Goal: Task Accomplishment & Management: Complete application form

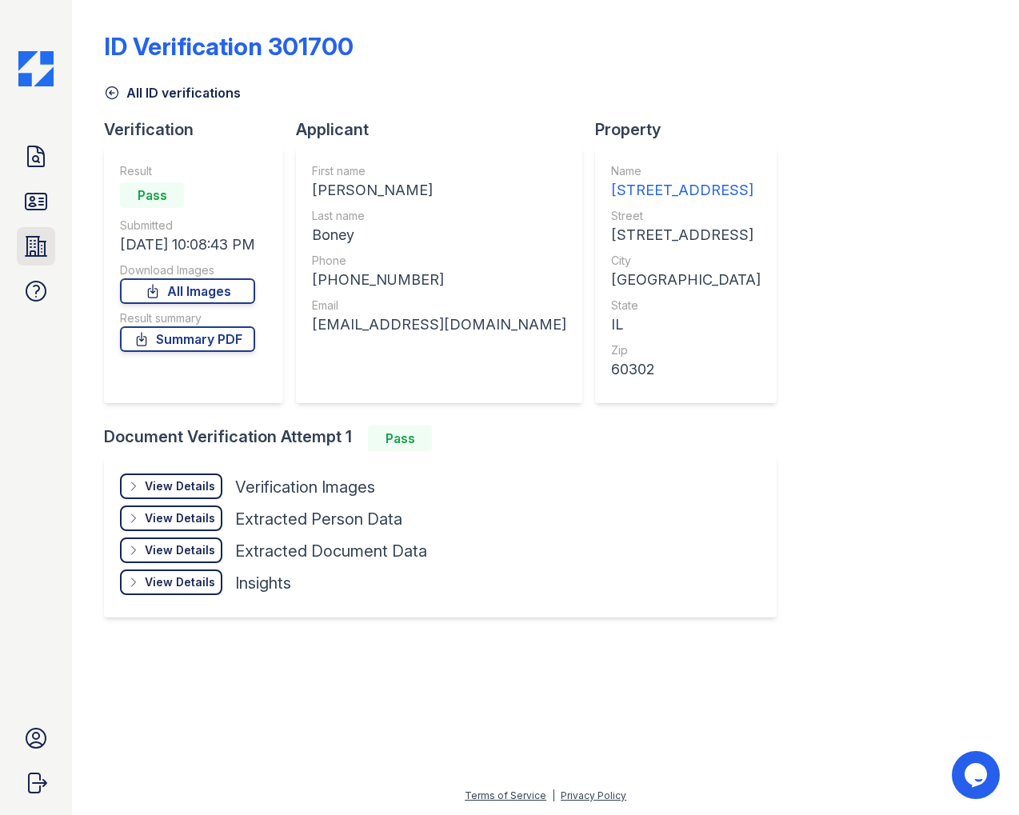
click at [30, 248] on icon at bounding box center [36, 247] width 26 height 26
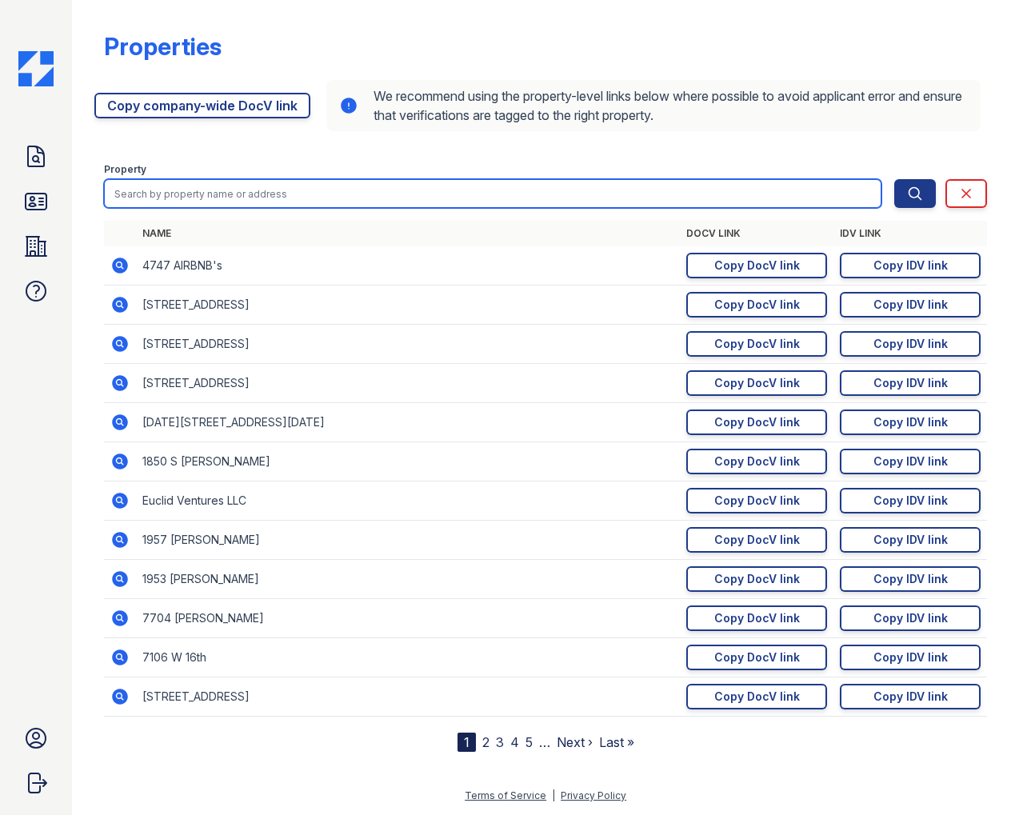
click at [206, 199] on input "search" at bounding box center [492, 193] width 777 height 29
type input "6605"
click at [894, 179] on button "Search" at bounding box center [915, 193] width 42 height 29
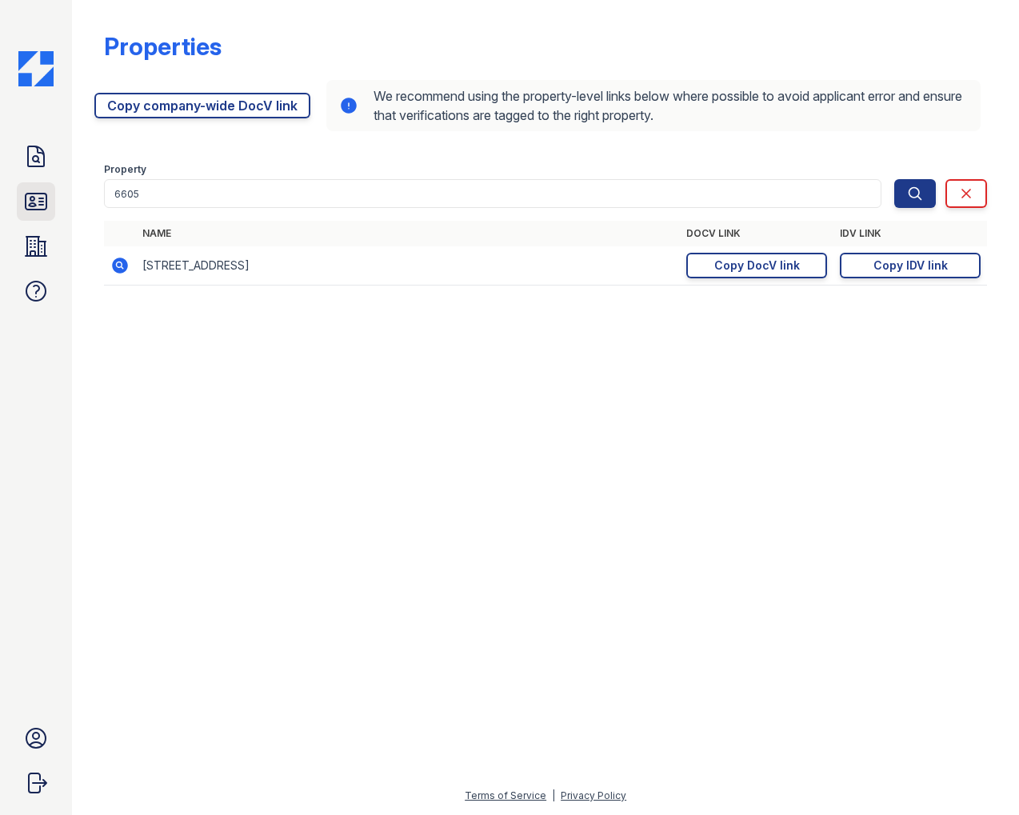
click at [33, 197] on icon at bounding box center [36, 202] width 21 height 16
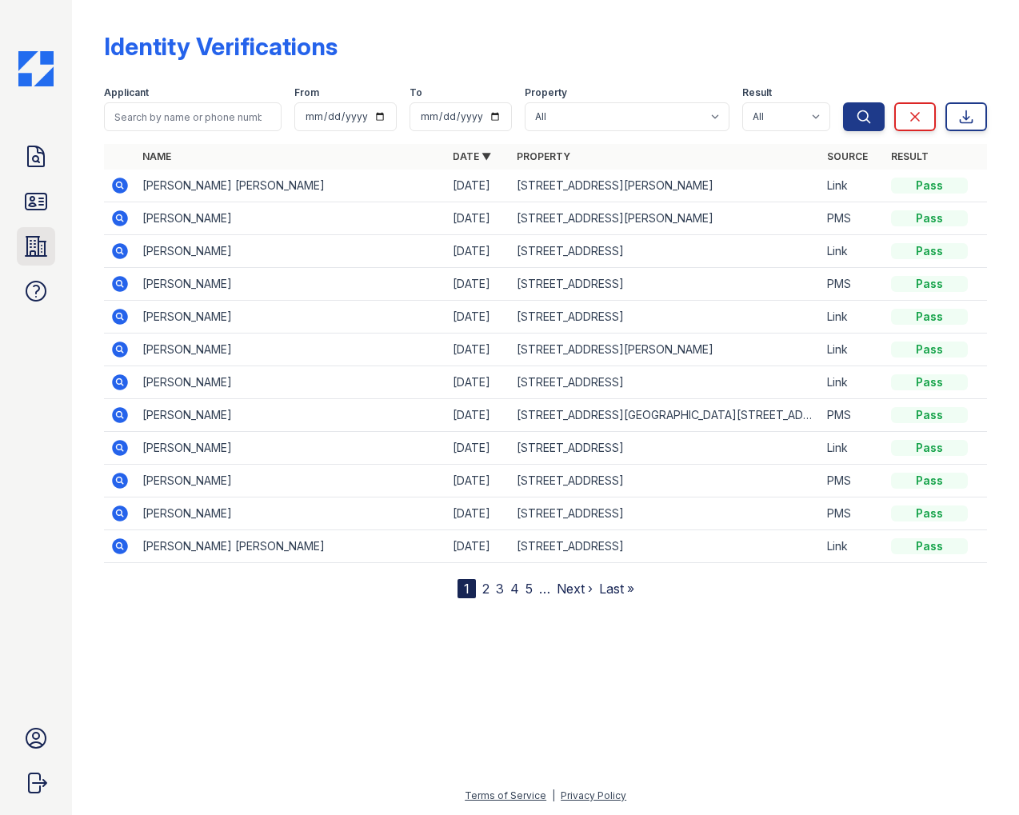
click at [46, 250] on icon at bounding box center [36, 247] width 26 height 26
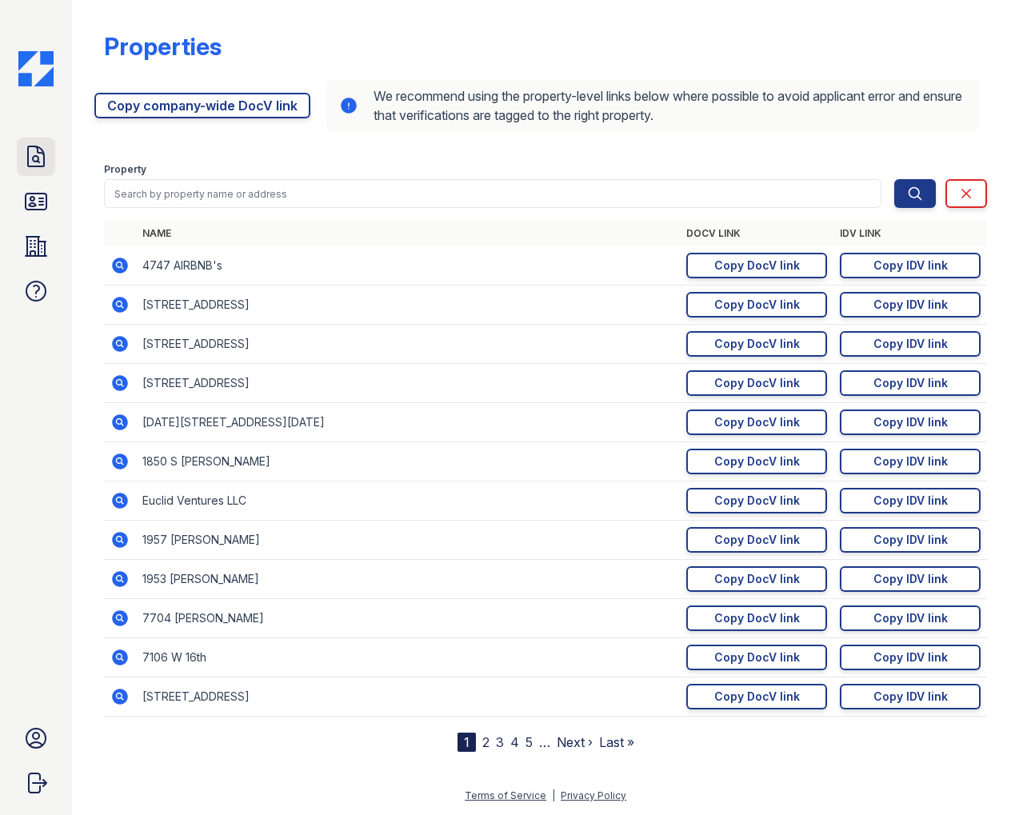
click at [36, 158] on icon at bounding box center [36, 157] width 26 height 26
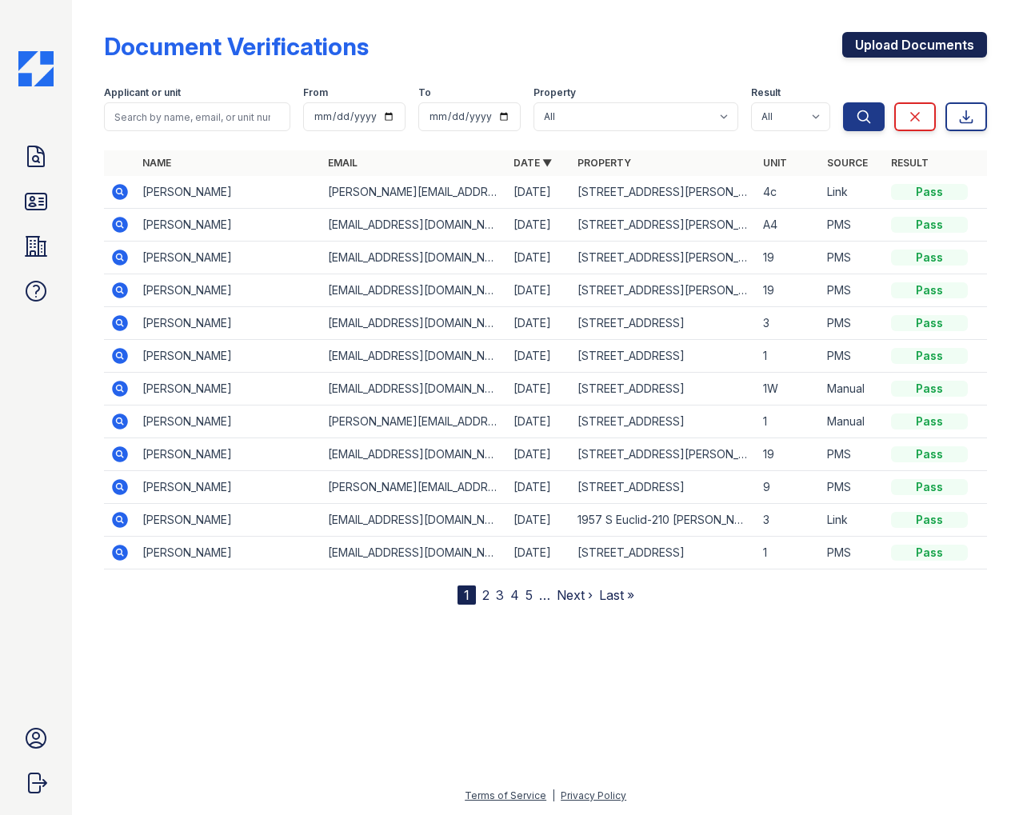
click at [917, 42] on link "Upload Documents" at bounding box center [914, 45] width 145 height 26
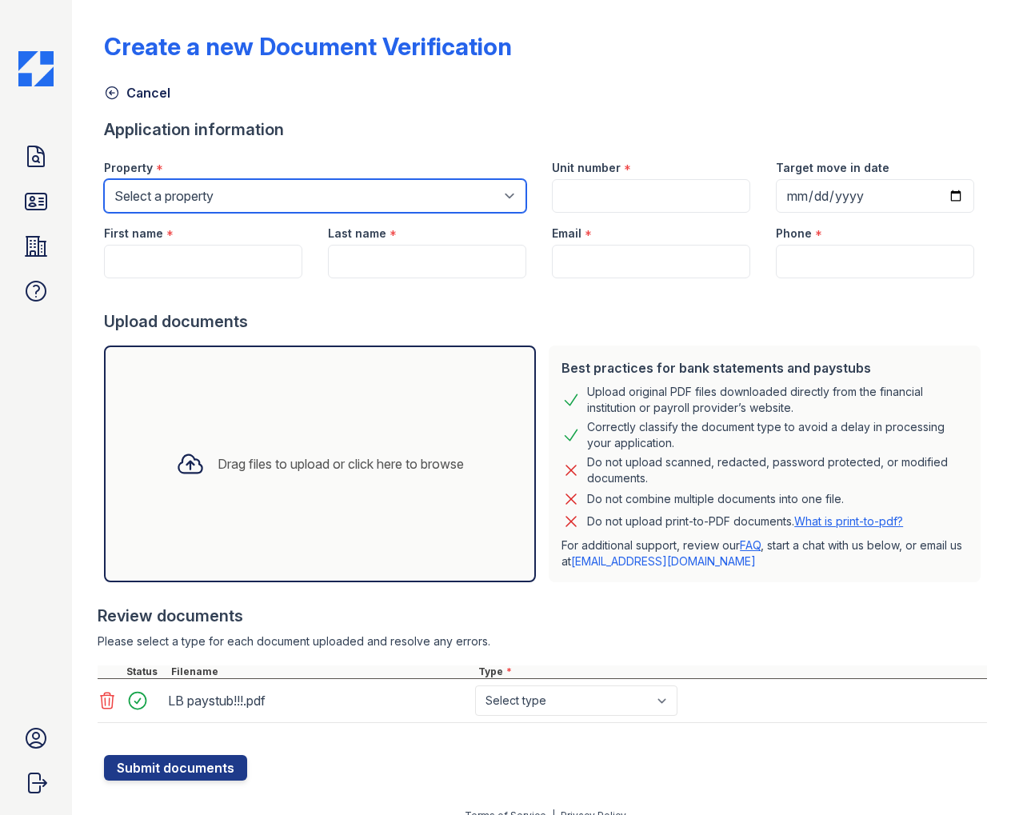
click at [318, 184] on select "Select a property [STREET_ADDRESS][GEOGRAPHIC_DATA][STREET_ADDRESS] [STREET_ADD…" at bounding box center [315, 196] width 422 height 34
select select "4939"
click at [104, 179] on select "Select a property [STREET_ADDRESS][GEOGRAPHIC_DATA][STREET_ADDRESS] [STREET_ADD…" at bounding box center [315, 196] width 422 height 34
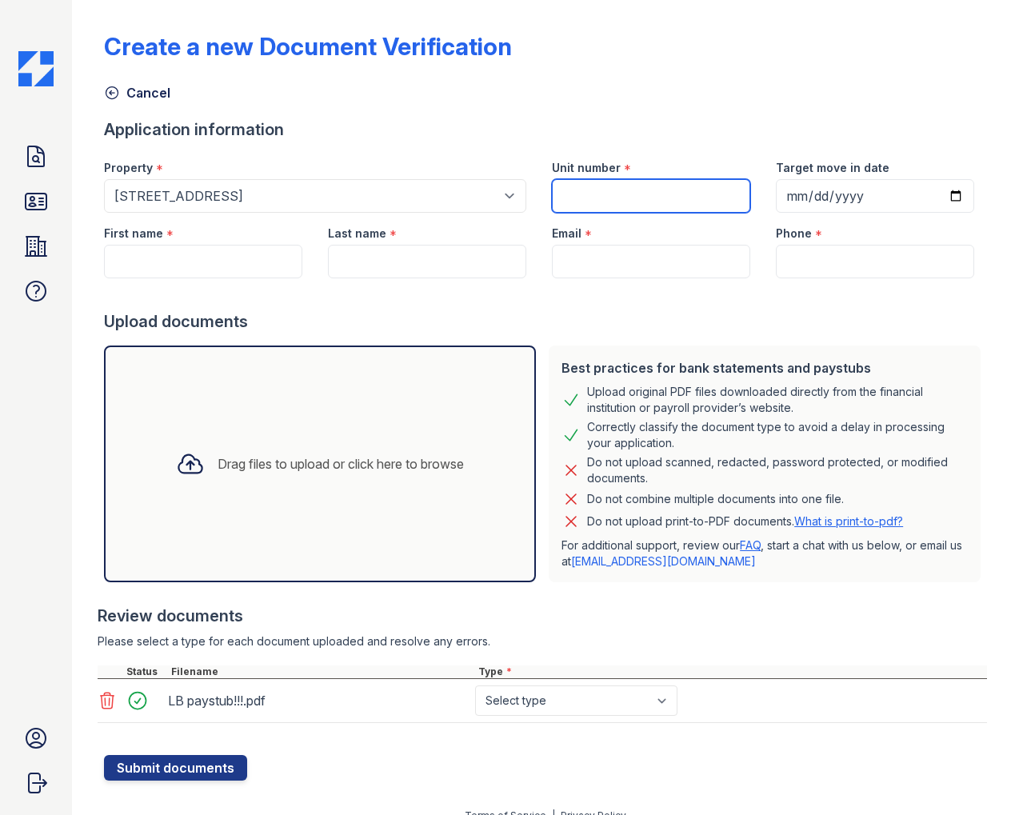
click at [609, 205] on input "Unit number" at bounding box center [651, 196] width 198 height 34
type input "3"
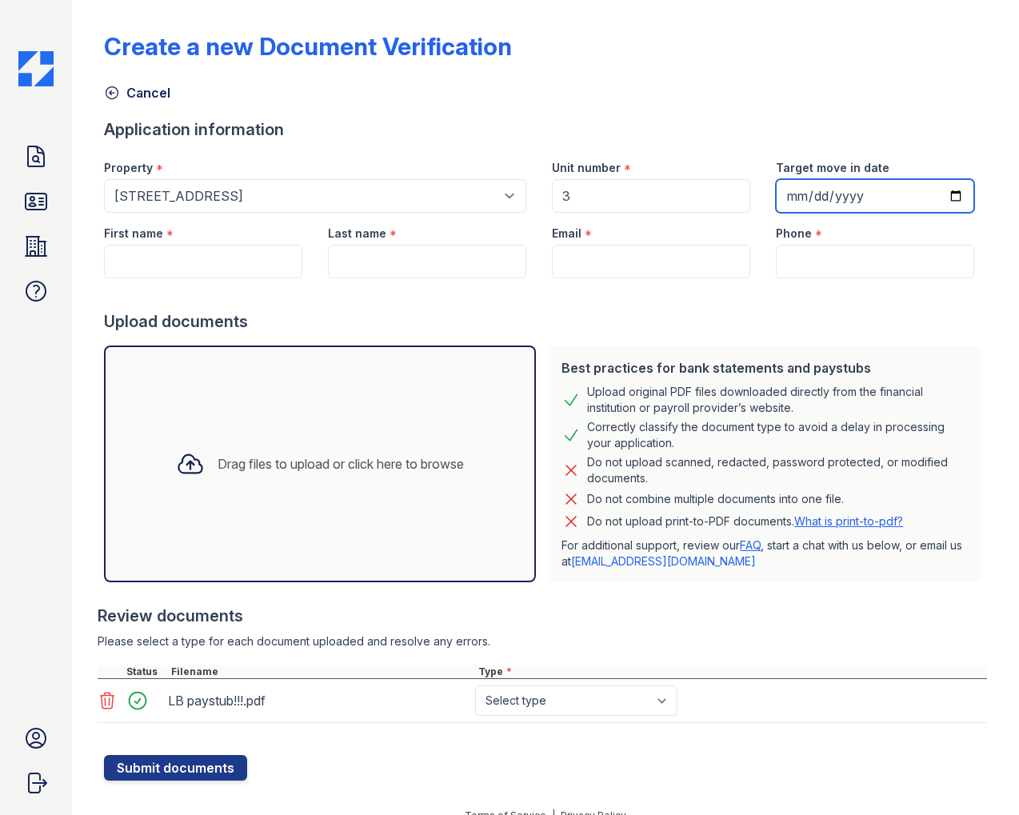
click at [954, 194] on input "Target move in date" at bounding box center [875, 196] width 198 height 34
type input "[DATE]"
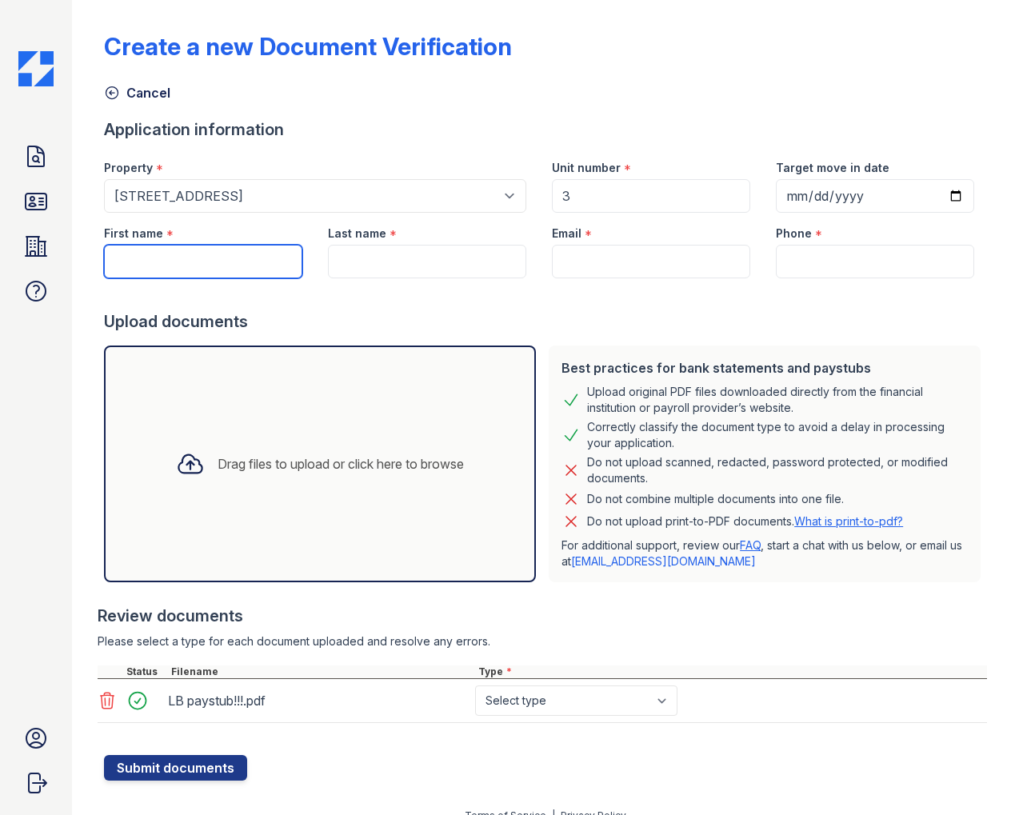
click at [238, 262] on input "First name" at bounding box center [203, 262] width 198 height 34
type input "[PERSON_NAME]"
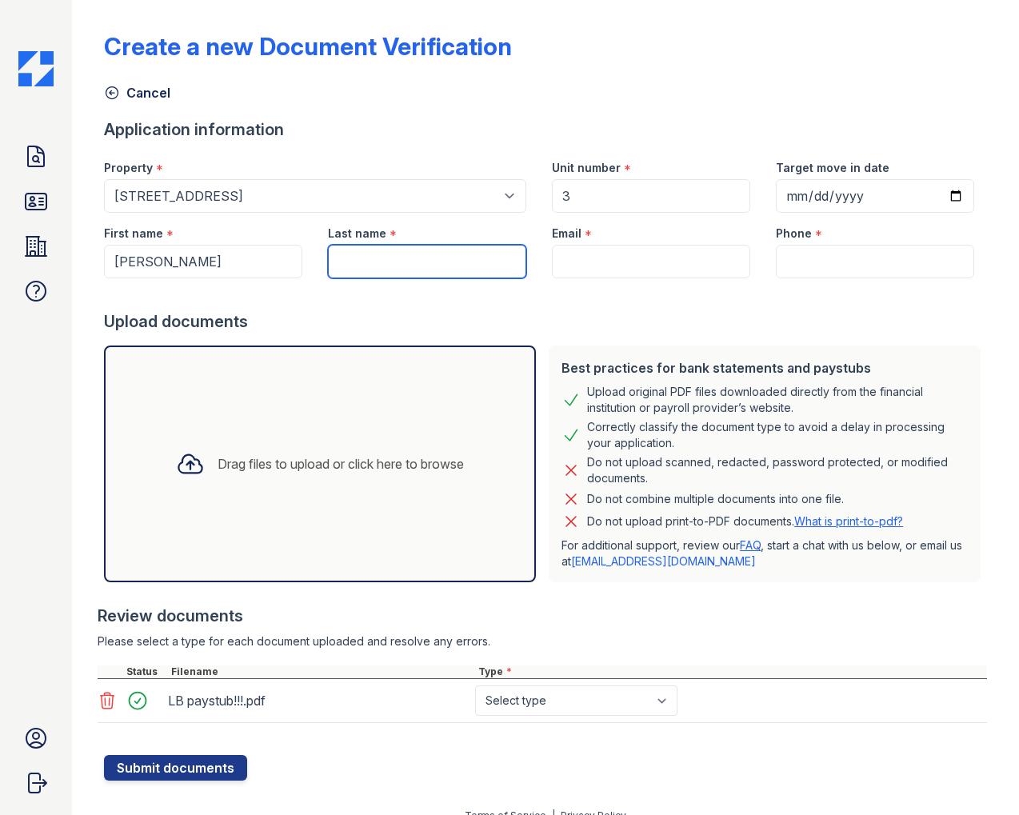
click at [465, 260] on input "Last name" at bounding box center [427, 262] width 198 height 34
type input "Boney"
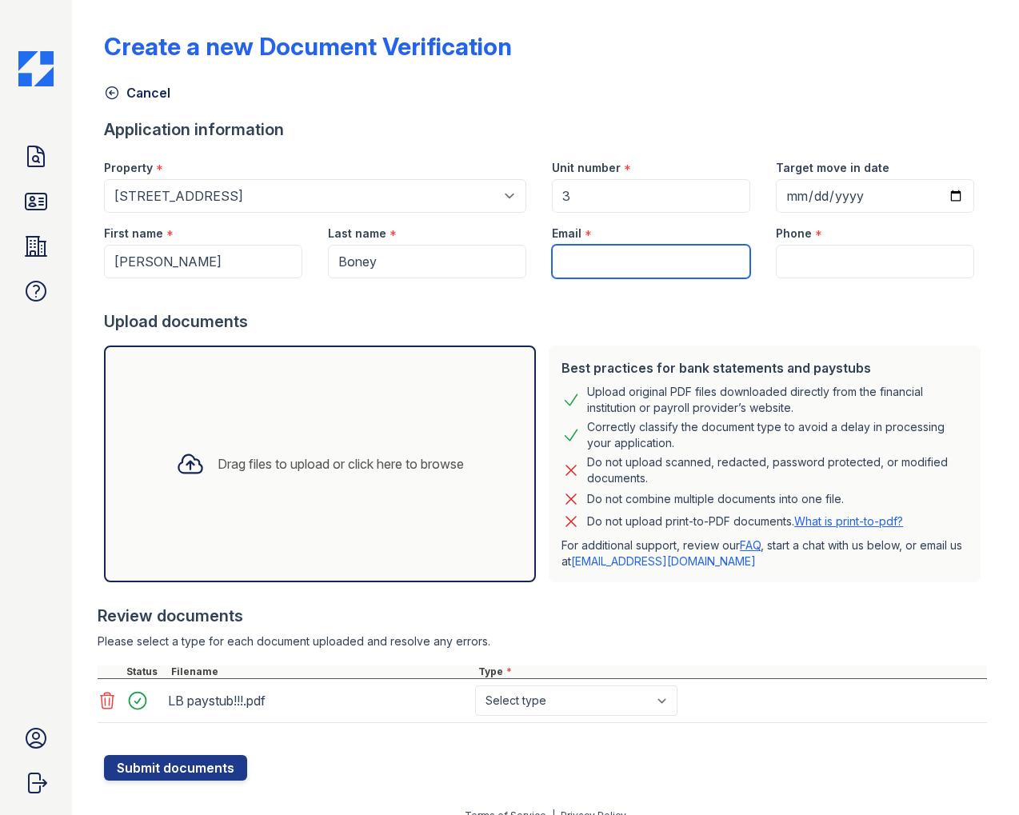
click at [637, 262] on input "Email" at bounding box center [651, 262] width 198 height 34
type input "[EMAIL_ADDRESS][DOMAIN_NAME]"
type input "7736224663"
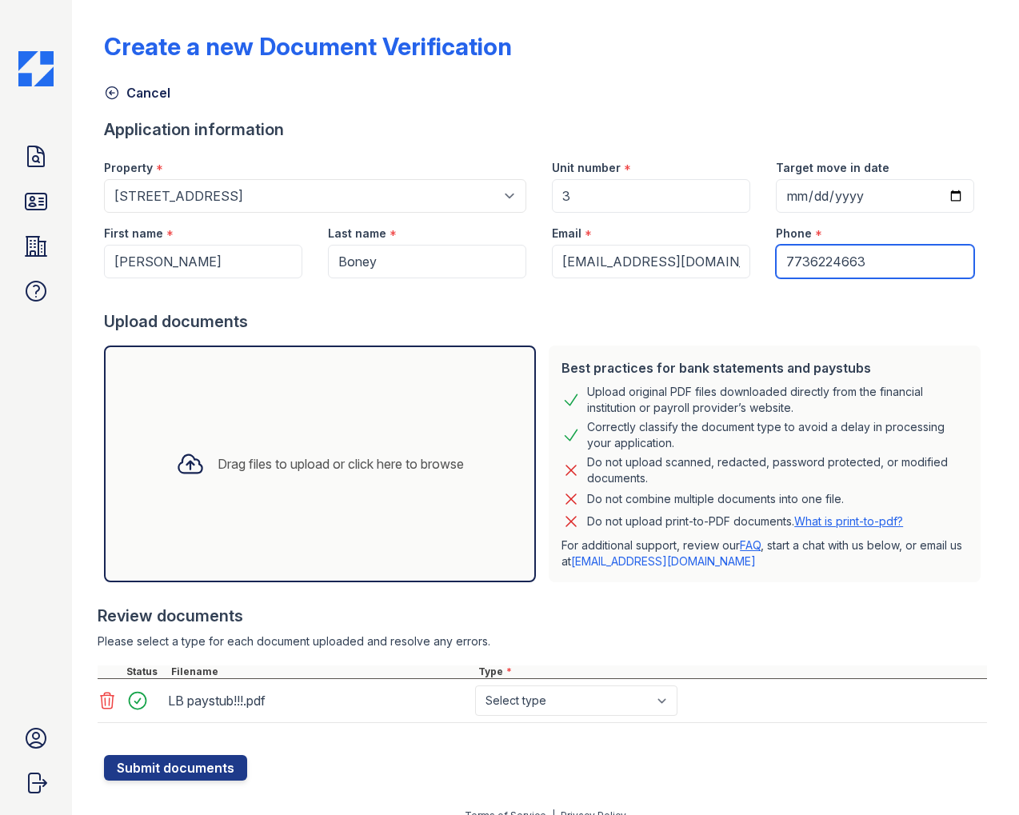
click at [833, 268] on input "7736224663" at bounding box center [875, 262] width 198 height 34
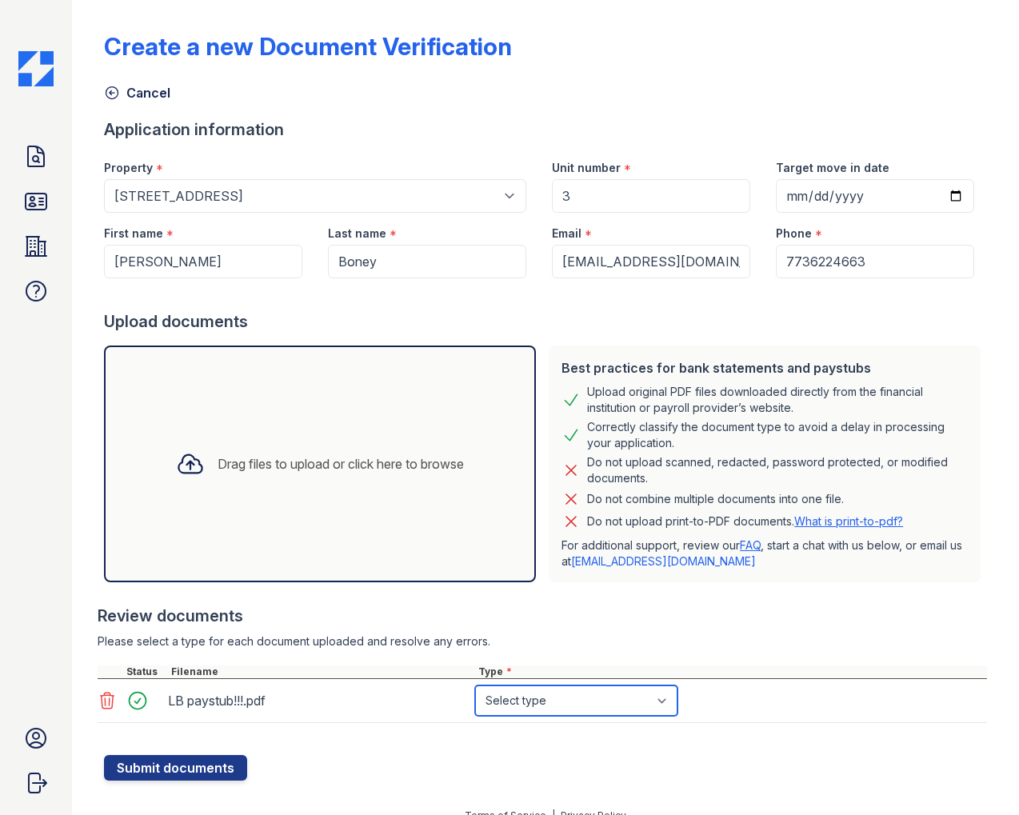
click at [669, 705] on select "Select type Paystub Bank Statement Offer Letter Tax Documents Benefit Award Let…" at bounding box center [576, 700] width 202 height 30
select select "paystub"
click at [475, 685] on select "Select type Paystub Bank Statement Offer Letter Tax Documents Benefit Award Let…" at bounding box center [576, 700] width 202 height 30
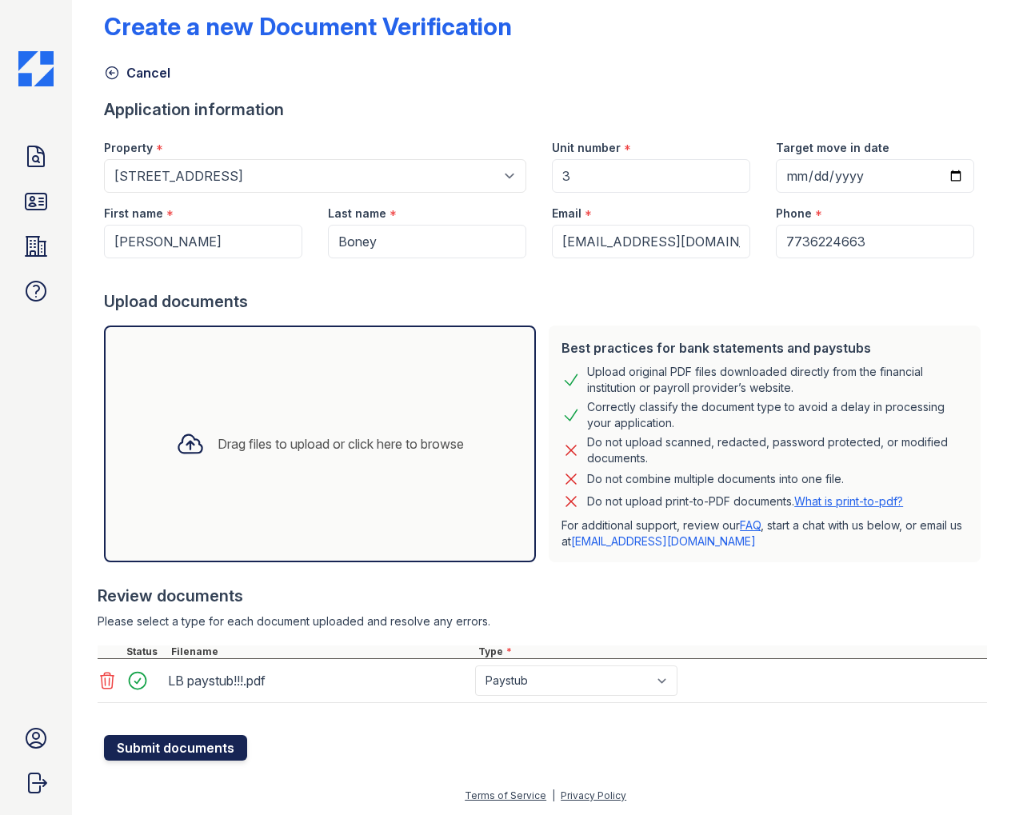
click at [206, 750] on button "Submit documents" at bounding box center [175, 748] width 143 height 26
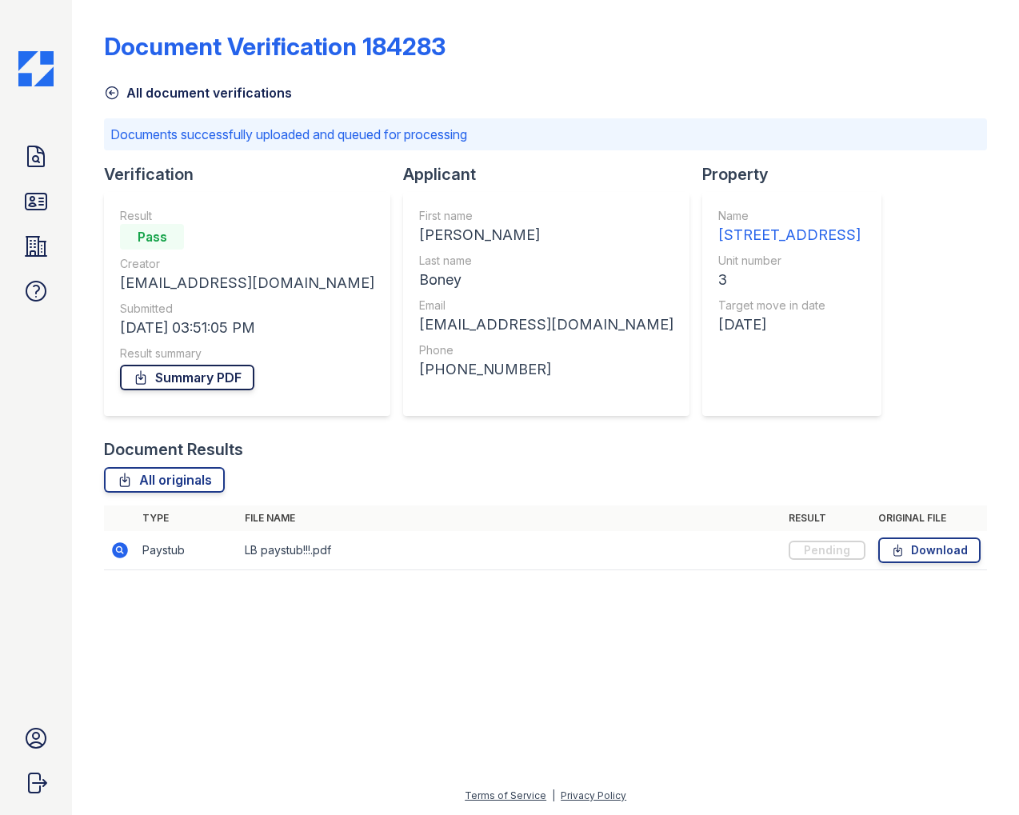
click at [228, 372] on link "Summary PDF" at bounding box center [187, 378] width 134 height 26
click at [34, 153] on icon at bounding box center [36, 157] width 26 height 26
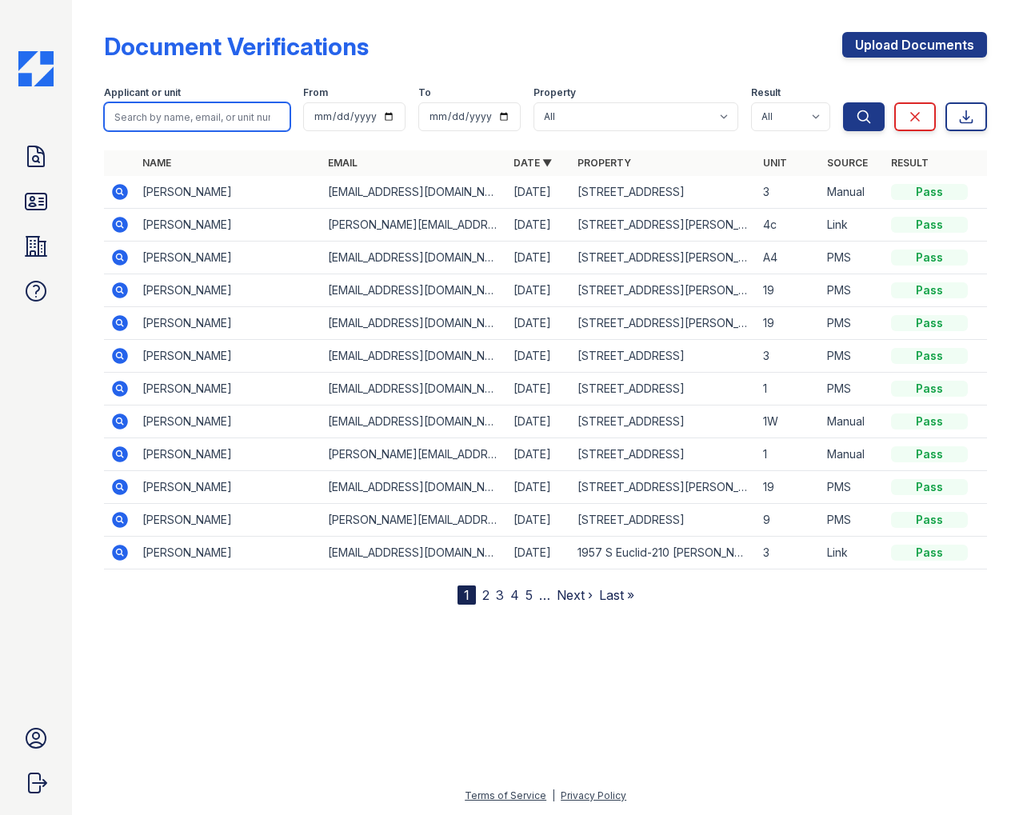
click at [210, 118] on input "search" at bounding box center [197, 116] width 186 height 29
type input "[PERSON_NAME]"
click at [843, 102] on button "Search" at bounding box center [864, 116] width 42 height 29
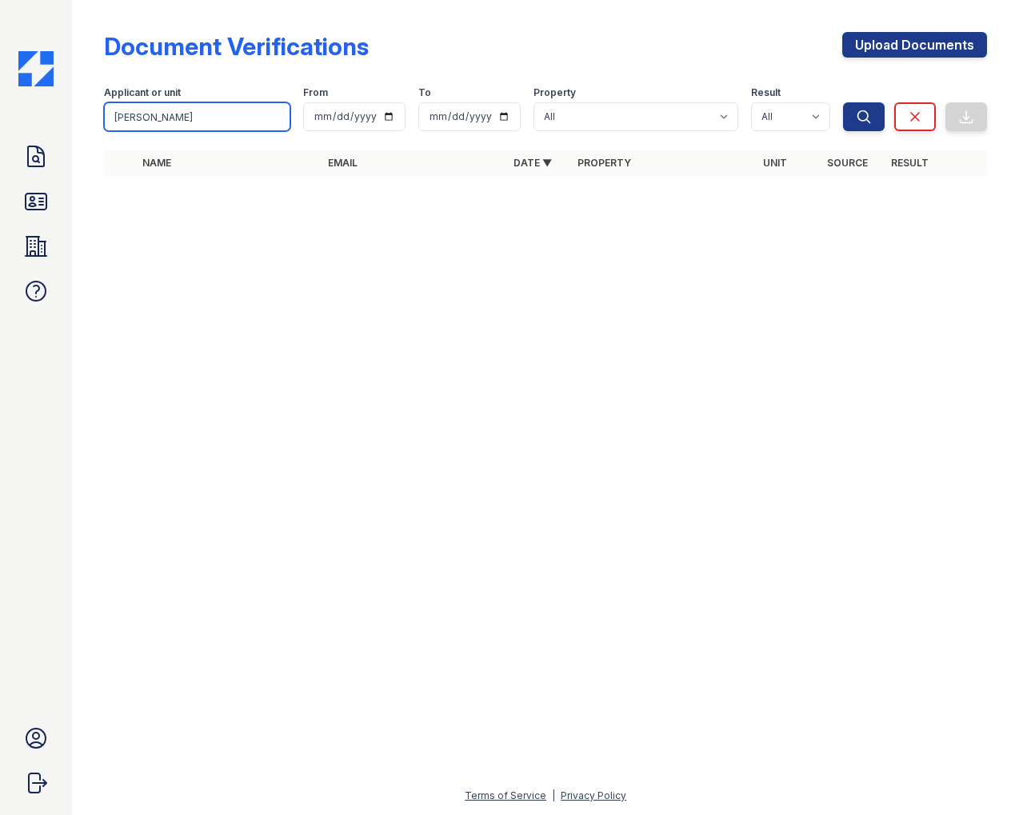
click at [190, 125] on input "[PERSON_NAME]" at bounding box center [197, 116] width 186 height 29
click at [843, 102] on button "Search" at bounding box center [864, 116] width 42 height 29
click at [23, 200] on icon at bounding box center [36, 202] width 26 height 26
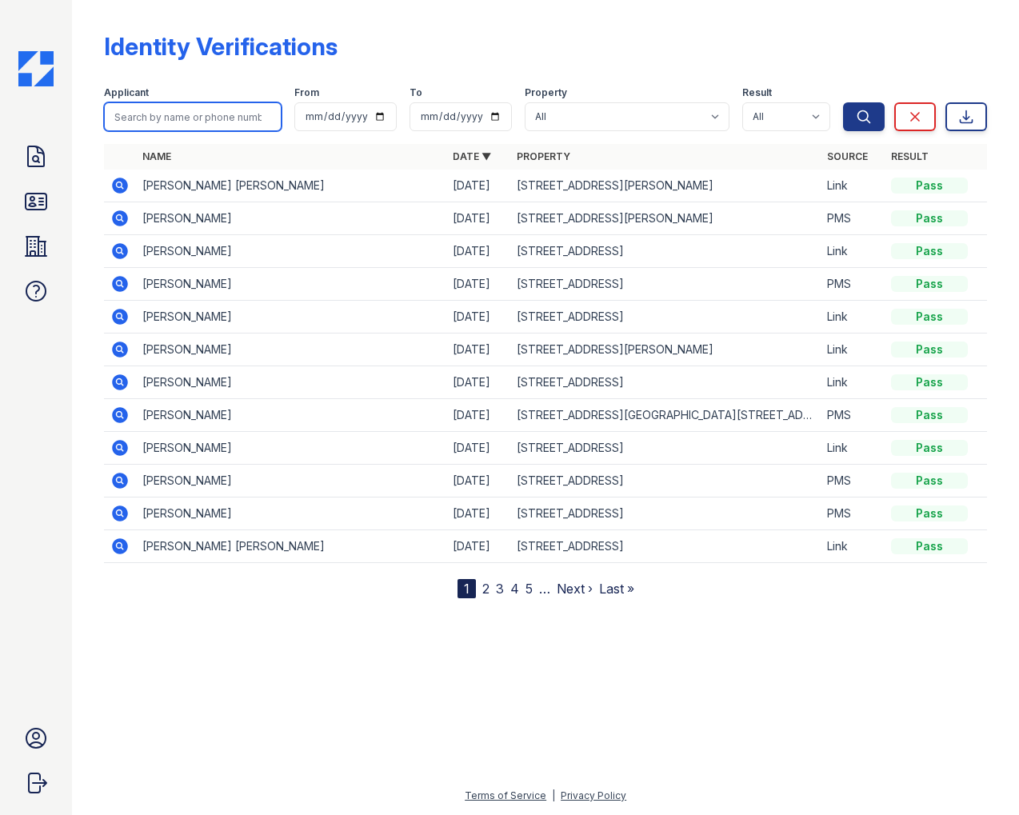
click at [192, 115] on input "search" at bounding box center [193, 116] width 178 height 29
type input "[PERSON_NAME]"
click at [843, 102] on button "Search" at bounding box center [864, 116] width 42 height 29
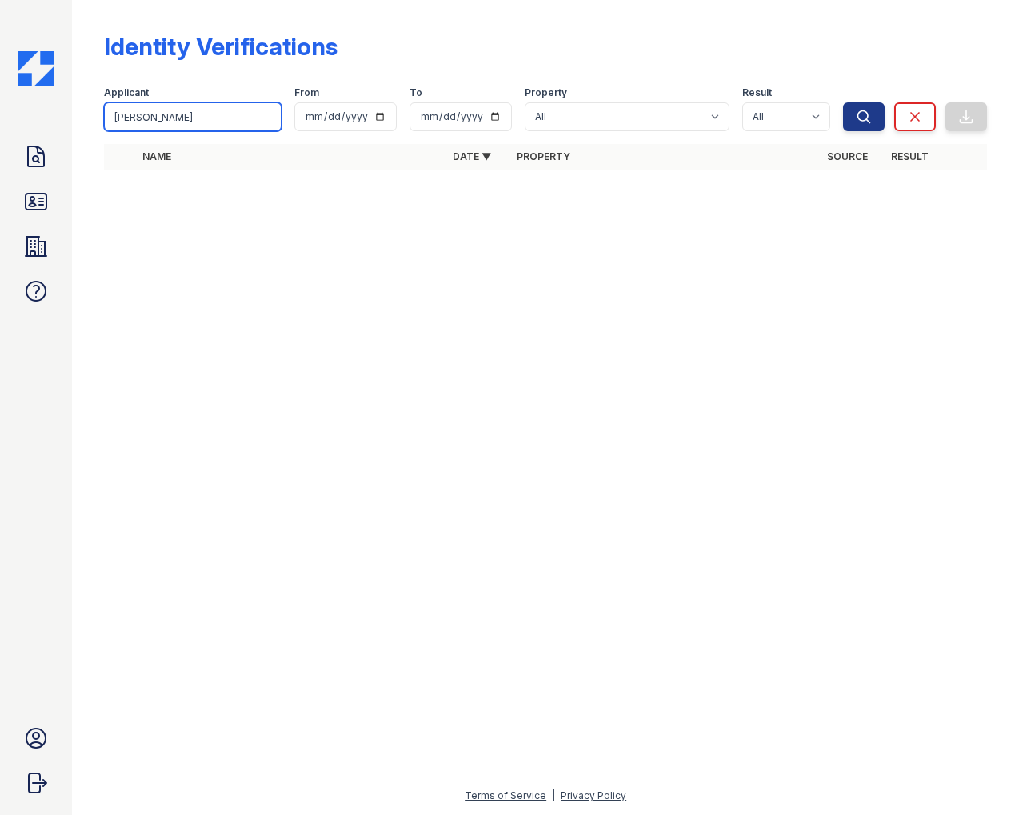
drag, startPoint x: 160, startPoint y: 124, endPoint x: 114, endPoint y: 122, distance: 46.5
click at [114, 122] on input "[PERSON_NAME]" at bounding box center [193, 116] width 178 height 29
type input "[PERSON_NAME]"
click at [843, 102] on button "Search" at bounding box center [864, 116] width 42 height 29
drag, startPoint x: 179, startPoint y: 115, endPoint x: 143, endPoint y: 115, distance: 36.0
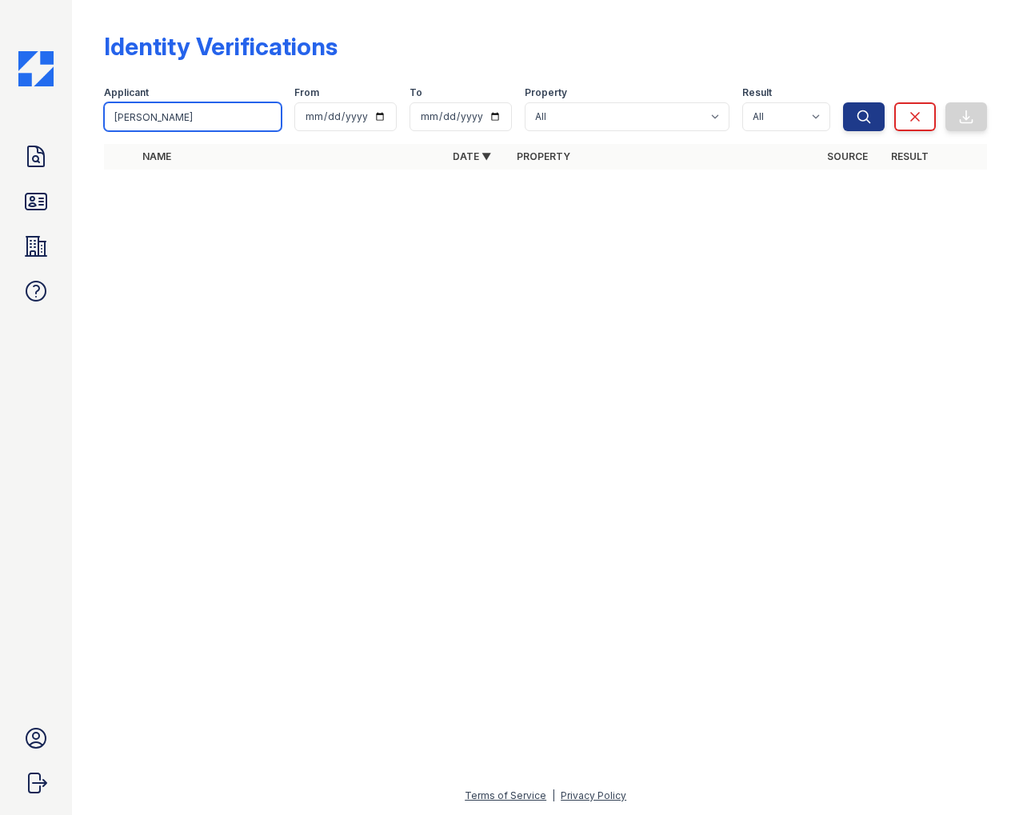
click at [143, 115] on input "[PERSON_NAME]" at bounding box center [193, 116] width 178 height 29
type input "[PERSON_NAME]"
click at [843, 102] on button "Search" at bounding box center [864, 116] width 42 height 29
click at [41, 155] on icon at bounding box center [36, 157] width 26 height 26
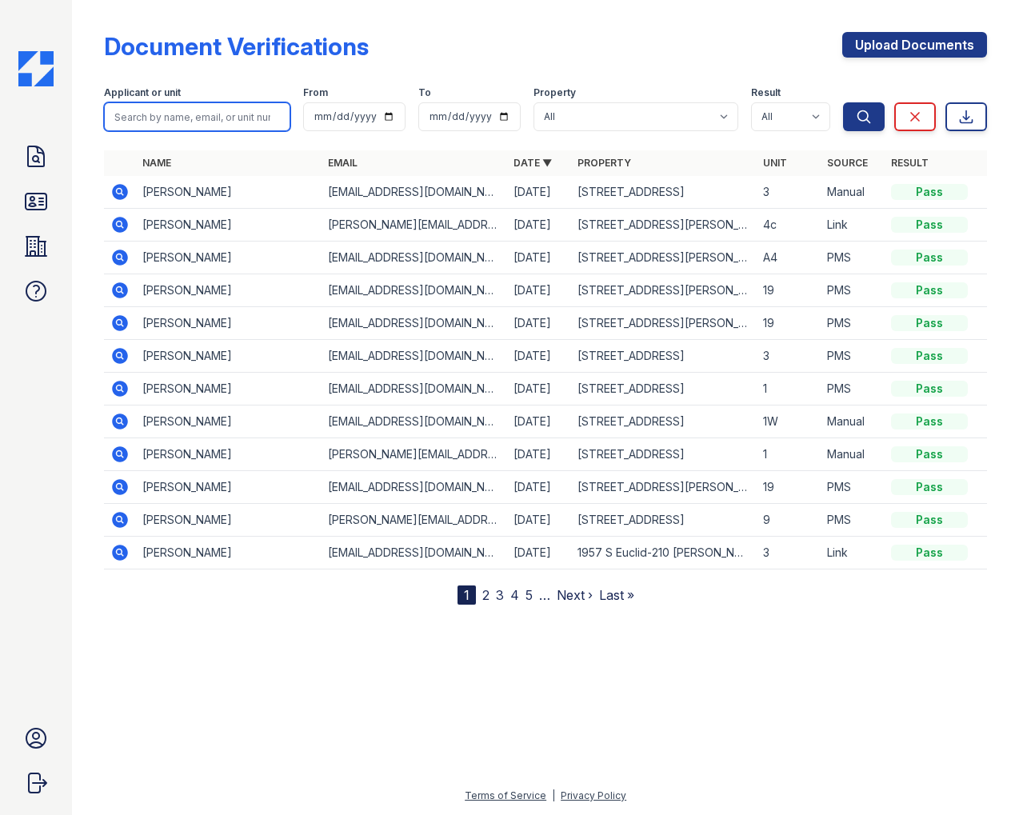
click at [183, 115] on input "search" at bounding box center [197, 116] width 186 height 29
type input "[PERSON_NAME]"
click at [843, 102] on button "Search" at bounding box center [864, 116] width 42 height 29
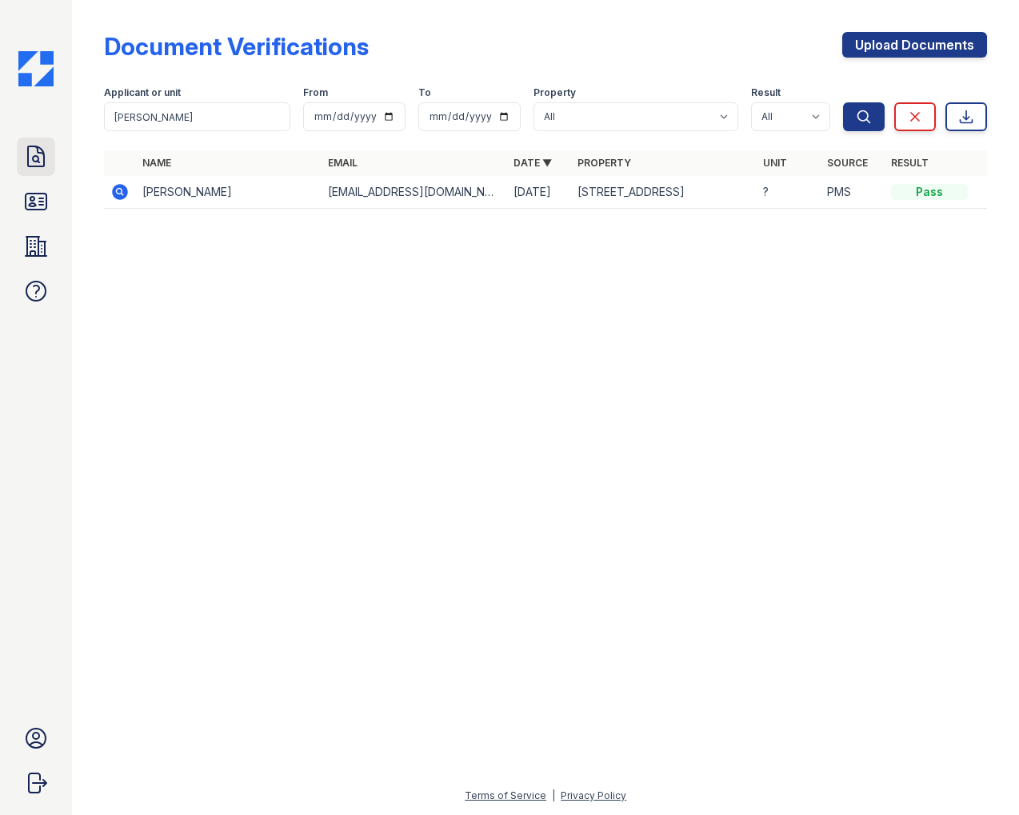
click at [36, 162] on icon at bounding box center [36, 156] width 16 height 20
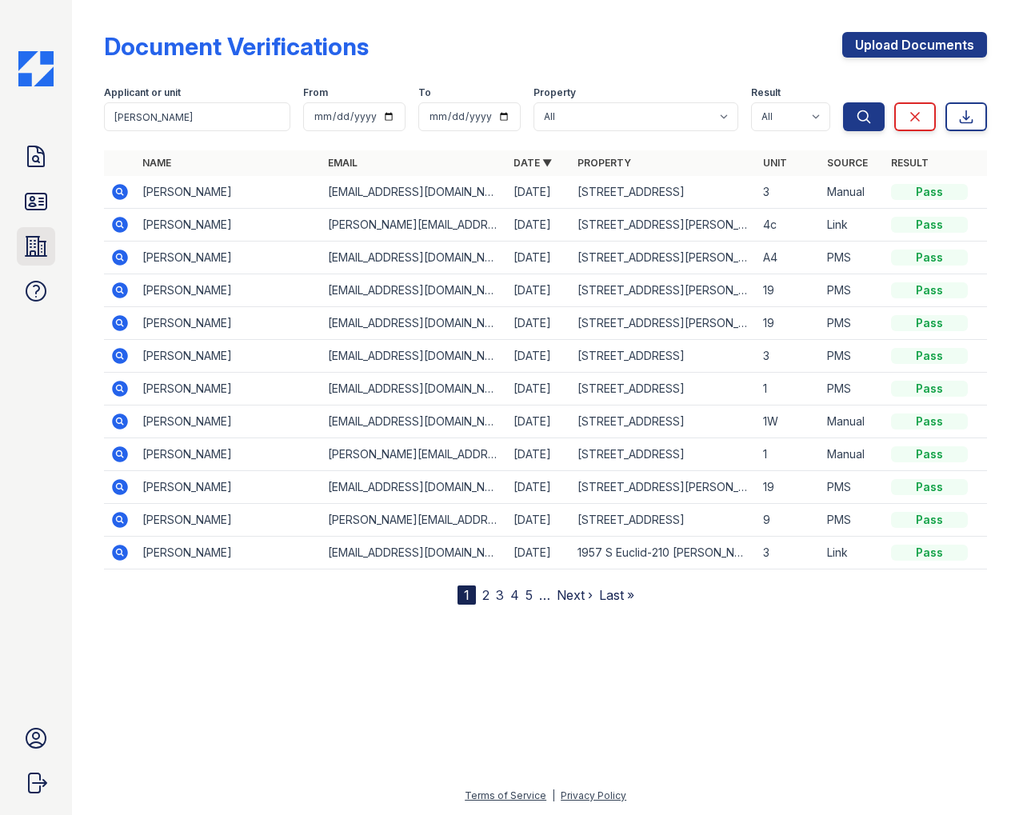
click at [35, 245] on icon at bounding box center [36, 247] width 26 height 26
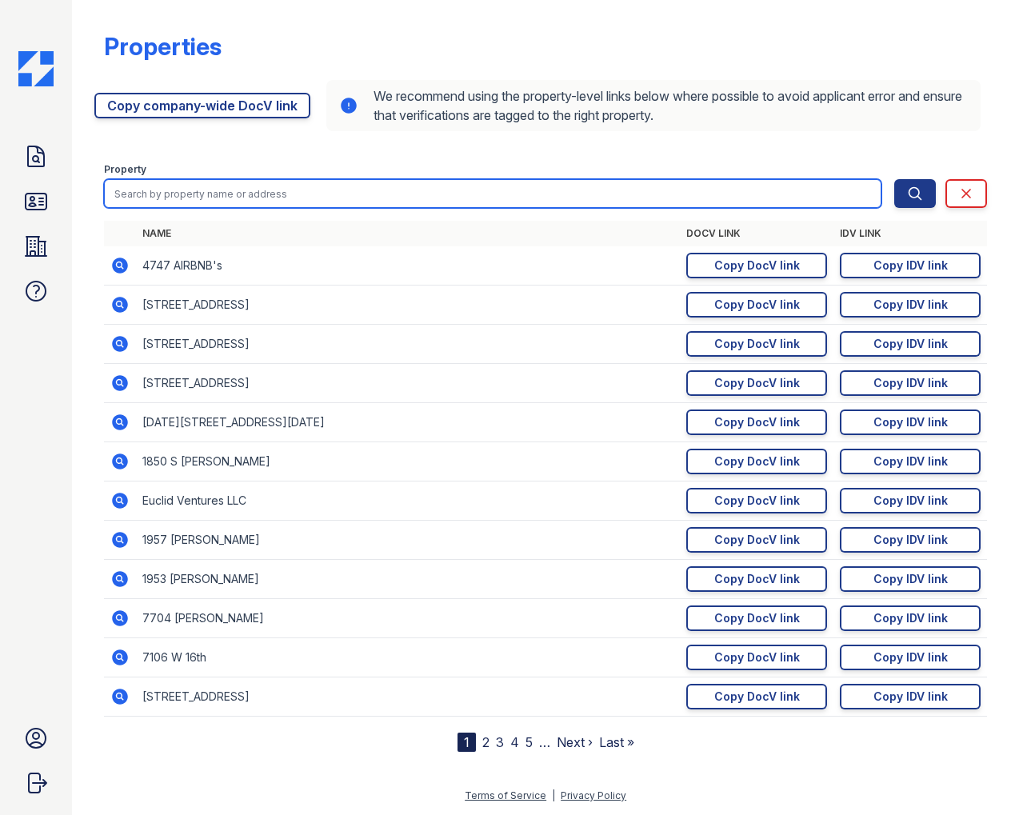
click at [193, 190] on input "search" at bounding box center [492, 193] width 777 height 29
type input "6700"
click at [894, 179] on button "Search" at bounding box center [915, 193] width 42 height 29
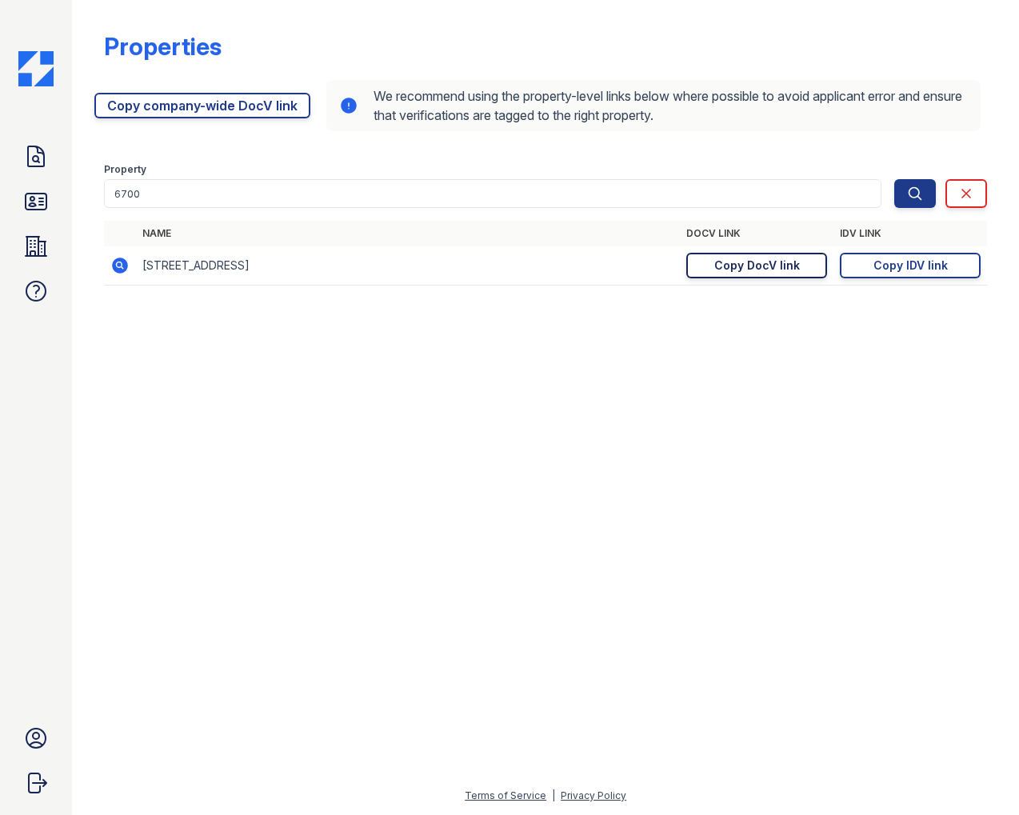
click at [736, 268] on div "Copy DocV link" at bounding box center [757, 266] width 86 height 16
click at [908, 268] on div "Copy IDV link" at bounding box center [910, 266] width 74 height 16
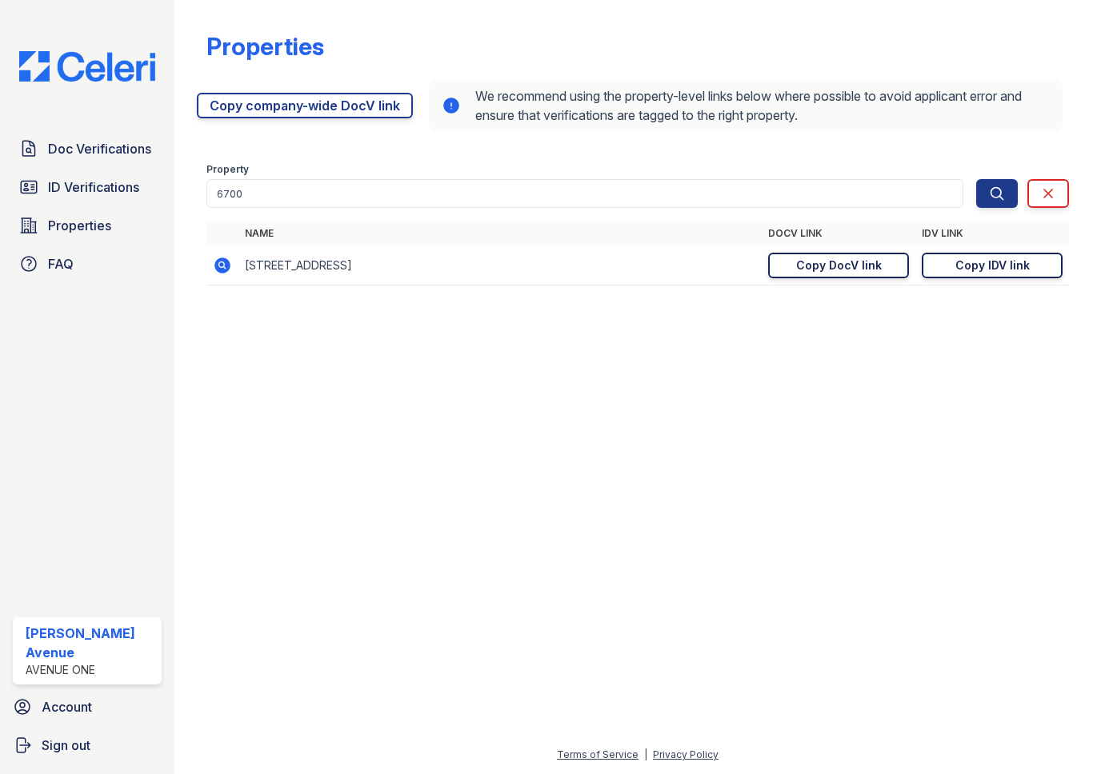
click at [1018, 758] on div "Properties https://app.getceleri.com/957357c3-e977-41c4-859f-2cc2fdc7caa2/submi…" at bounding box center [637, 387] width 926 height 774
